Goal: Find specific page/section

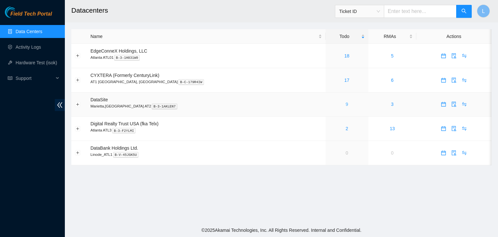
click at [346, 105] on link "9" at bounding box center [347, 104] width 3 height 5
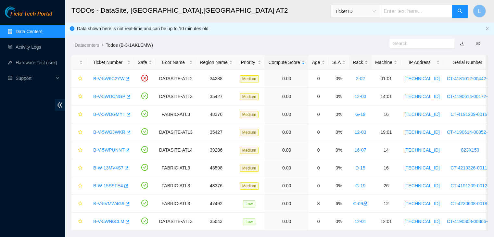
click at [353, 59] on div "Rack" at bounding box center [359, 62] width 15 height 7
